Goal: Information Seeking & Learning: Learn about a topic

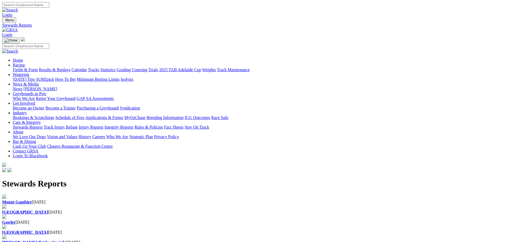
click at [231, 215] on div "Gawler 03 Sep 2025" at bounding box center [253, 220] width 502 height 10
click at [171, 210] on div "Angle Park 04 Sep 2025" at bounding box center [253, 212] width 502 height 5
click at [117, 179] on h1 "Stewards Reports" at bounding box center [253, 184] width 502 height 10
click at [32, 200] on b "Mount Gambier" at bounding box center [17, 202] width 30 height 5
